Goal: Task Accomplishment & Management: Use online tool/utility

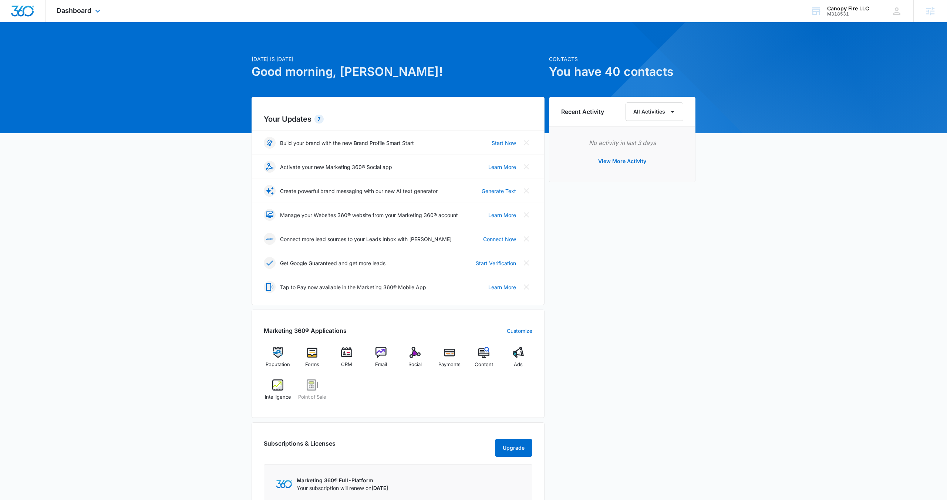
click at [95, 17] on div "Dashboard Apps Reputation Forms CRM Email Social Payments POS Content Ads Intel…" at bounding box center [80, 11] width 68 height 22
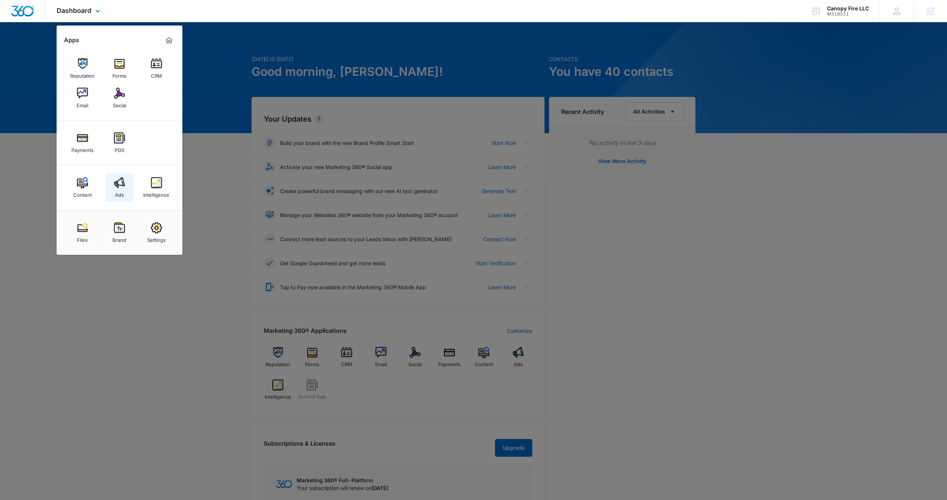
click at [127, 185] on link "Ads" at bounding box center [119, 187] width 28 height 28
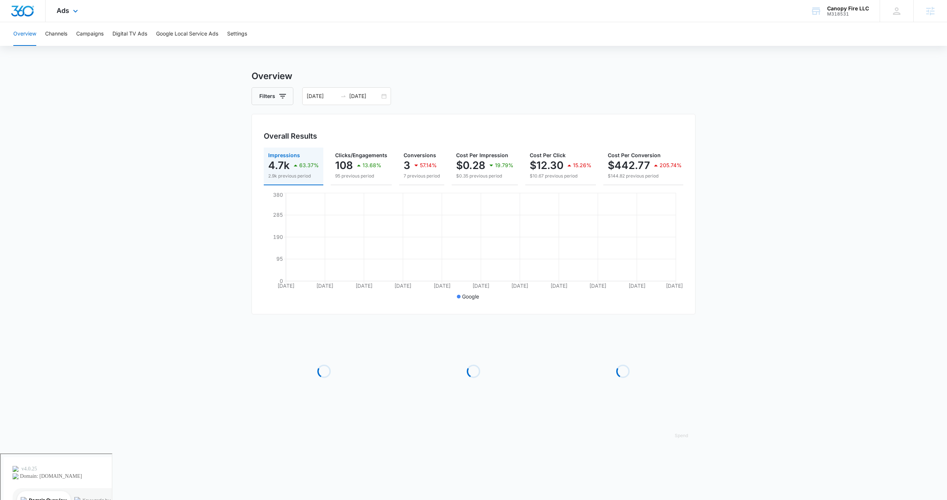
click at [74, 16] on div "Ads Apps Reputation Forms CRM Email Social Payments POS Content Ads Intelligenc…" at bounding box center [69, 11] width 46 height 22
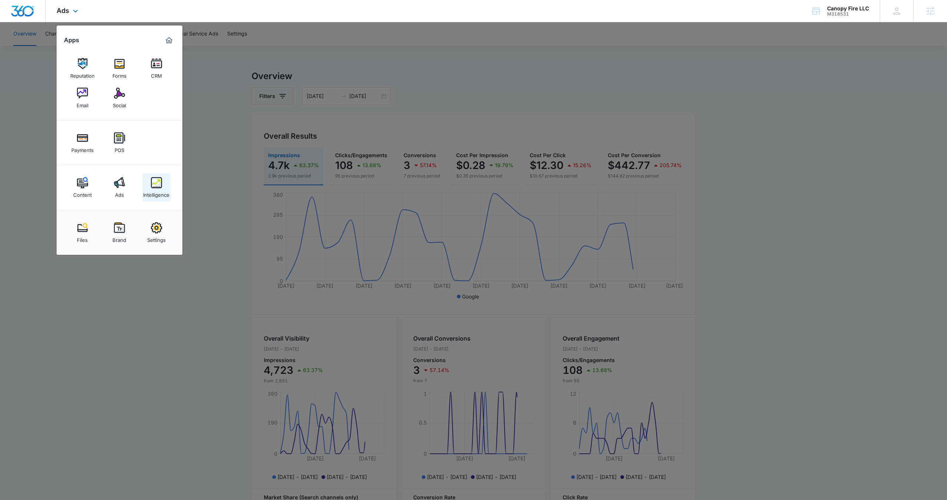
click at [156, 182] on img at bounding box center [156, 182] width 11 height 11
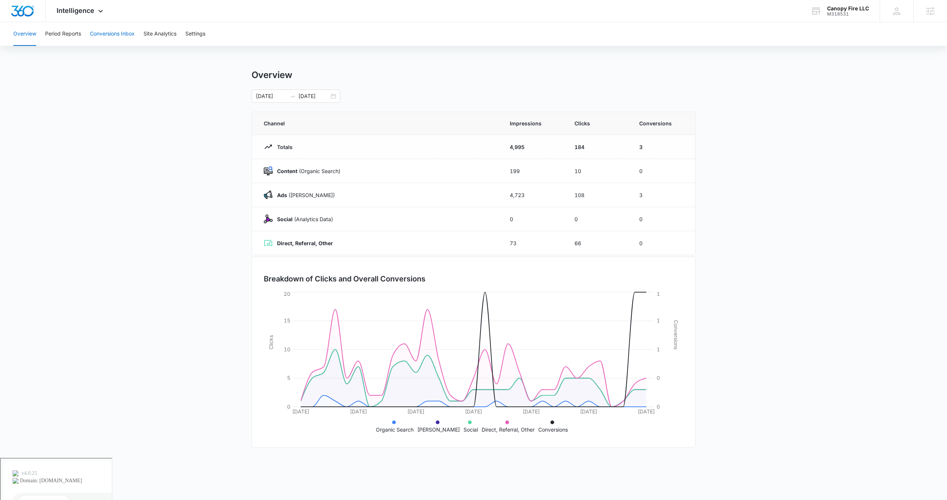
click at [111, 34] on button "Conversions Inbox" at bounding box center [112, 34] width 45 height 24
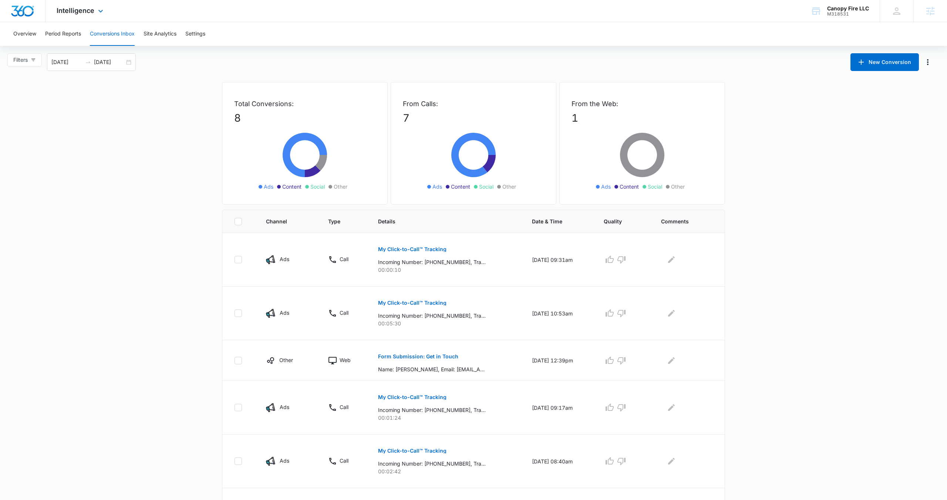
click at [79, 16] on div "Intelligence Apps Reputation Forms CRM Email Social Payments POS Content Ads In…" at bounding box center [81, 11] width 71 height 22
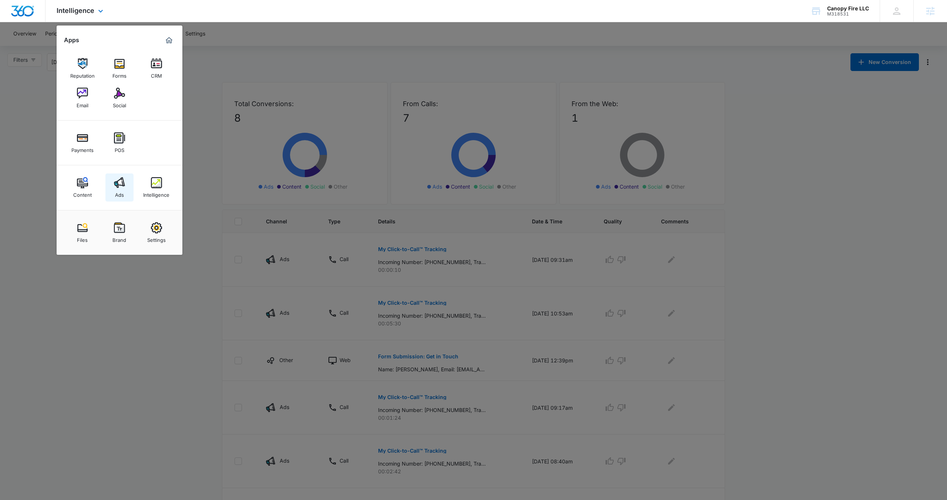
click at [125, 186] on link "Ads" at bounding box center [119, 187] width 28 height 28
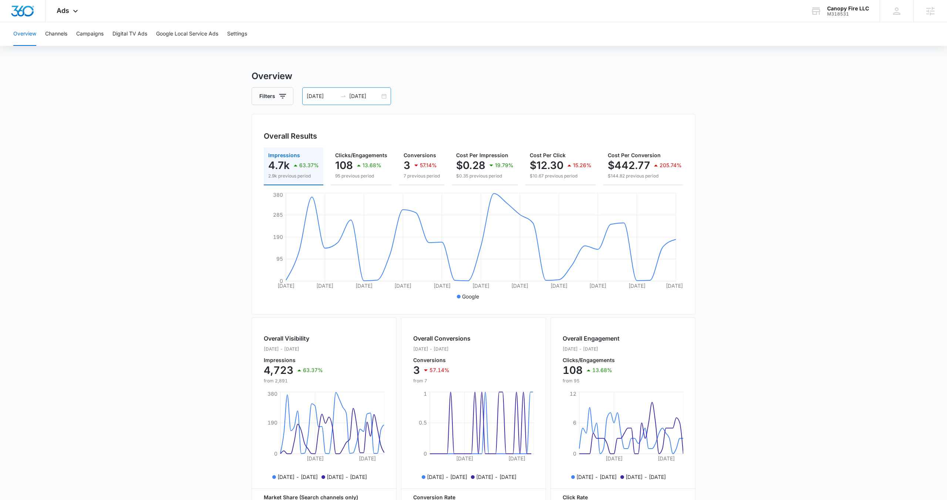
click at [384, 94] on div "07/27/2025 08/26/2025" at bounding box center [346, 96] width 89 height 18
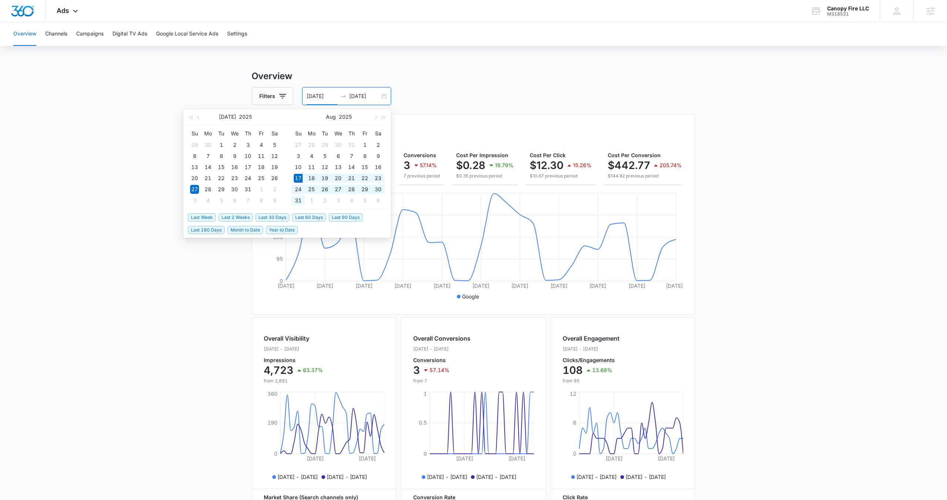
click at [274, 219] on span "Last 30 Days" at bounding box center [273, 217] width 34 height 8
type input "[DATE]"
